Goal: Obtain resource: Download file/media

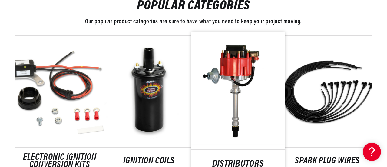
scroll to position [364, 0]
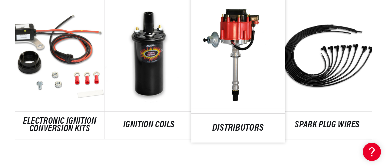
click at [245, 127] on link "DISTRIBUTORS" at bounding box center [238, 128] width 94 height 8
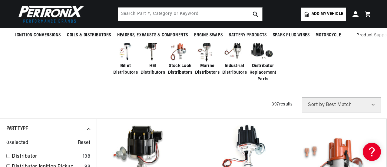
scroll to position [121, 0]
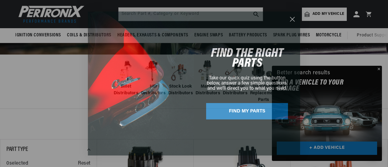
click at [378, 68] on div "Close dialog FIND THE RIGHT PARTS Take our quick quiz using the button below, a…" at bounding box center [194, 83] width 388 height 167
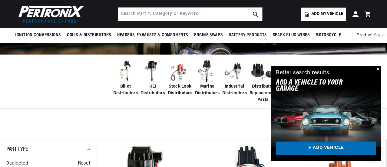
click at [379, 70] on button "Close" at bounding box center [377, 69] width 7 height 7
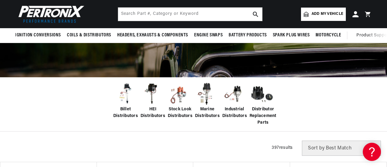
scroll to position [91, 0]
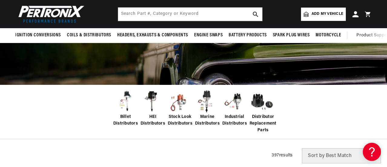
click at [151, 121] on span "HEI Distributors" at bounding box center [153, 121] width 25 height 14
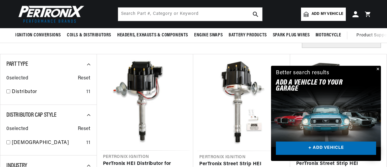
scroll to position [151, 0]
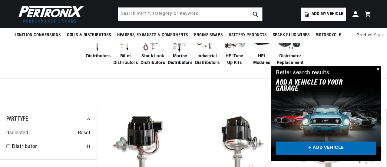
click at [377, 68] on button "Close" at bounding box center [377, 69] width 7 height 7
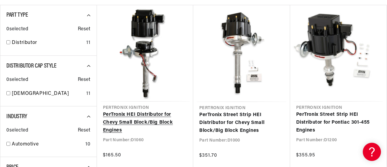
scroll to position [273, 0]
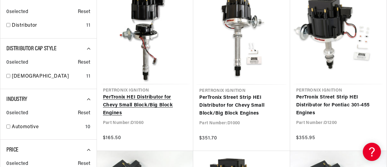
click at [146, 105] on link "PerTronix HEI Distributor for Chevy Small Block/Big Block Engines" at bounding box center [145, 105] width 85 height 23
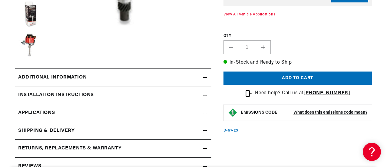
scroll to position [242, 0]
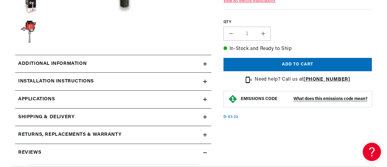
click at [110, 80] on div "Installation instructions" at bounding box center [109, 82] width 188 height 8
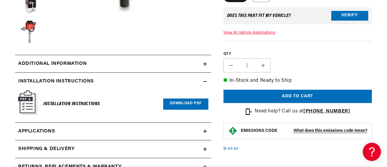
click at [196, 102] on link "Download PDF" at bounding box center [185, 103] width 45 height 11
